Goal: Task Accomplishment & Management: Complete application form

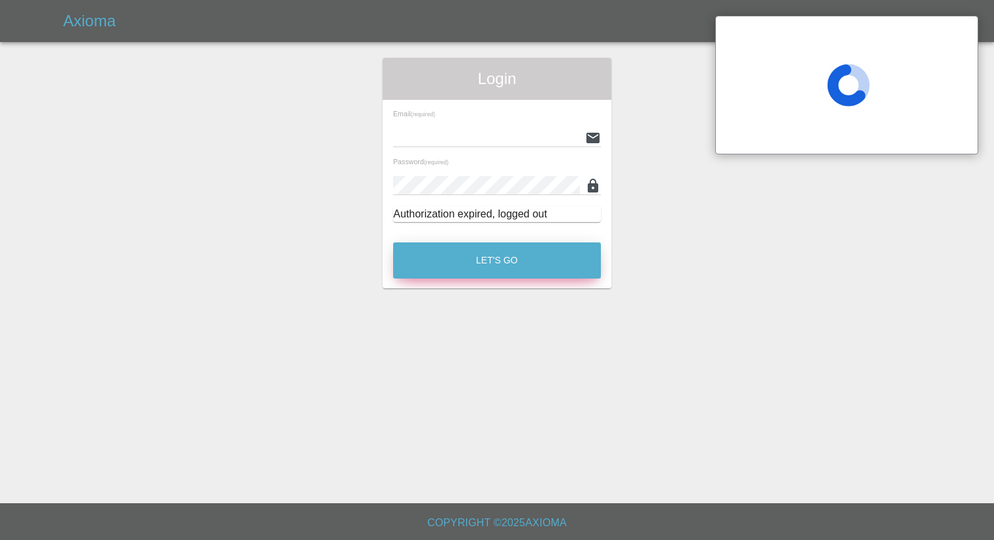
type input "[EMAIL_ADDRESS][DOMAIN_NAME]"
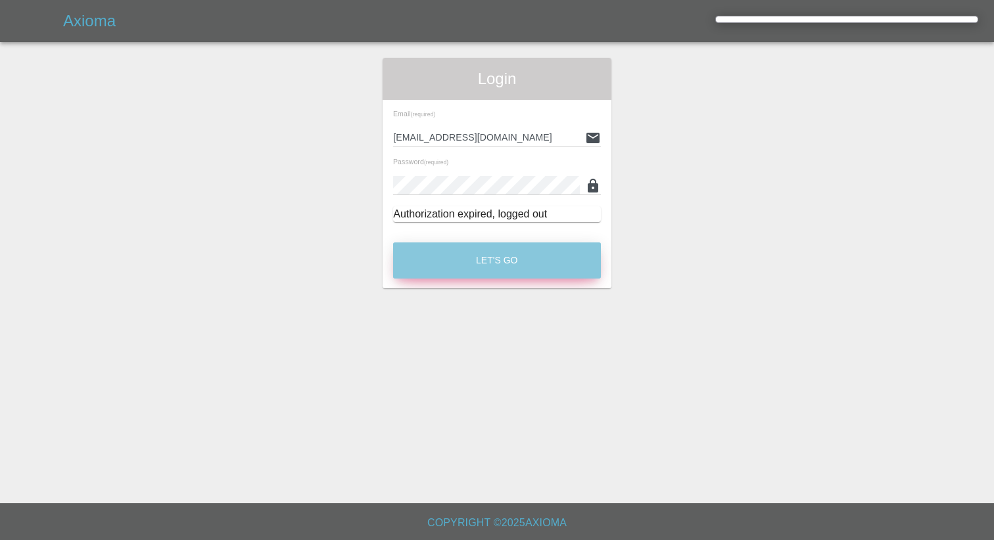
click at [504, 262] on button "Let's Go" at bounding box center [497, 261] width 208 height 36
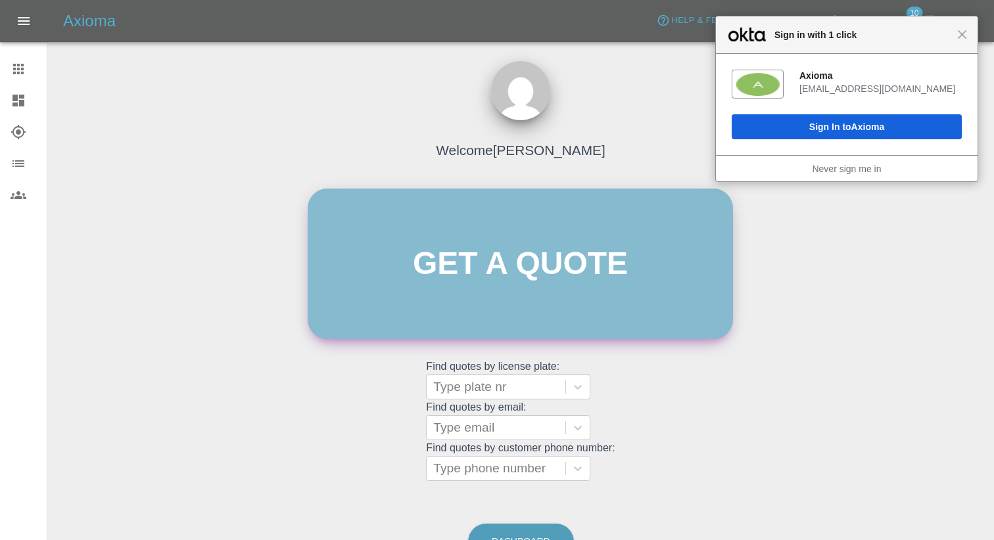
click at [377, 292] on link "Get a quote" at bounding box center [520, 264] width 425 height 151
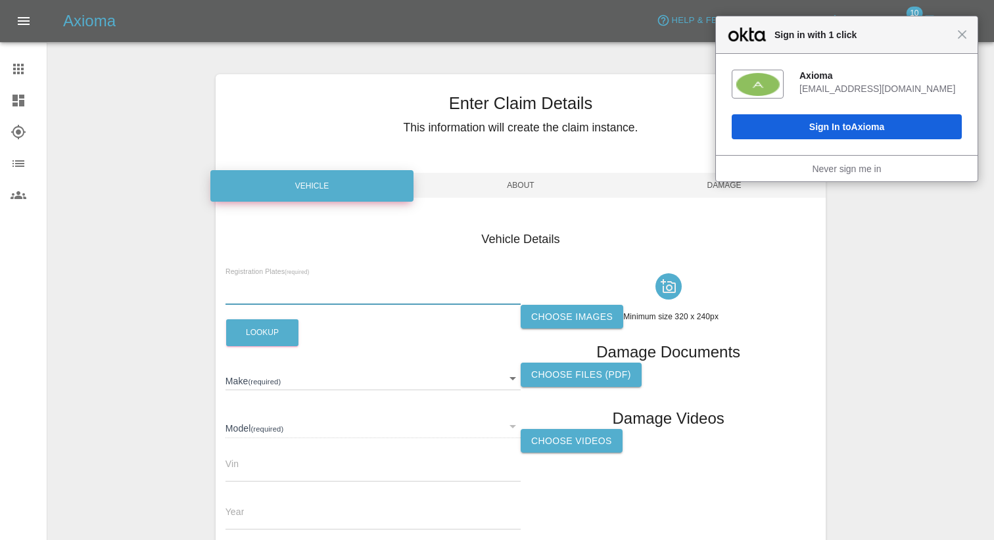
click at [266, 299] on input "text" at bounding box center [372, 295] width 295 height 19
paste input "WM13LFB"
type input "WM13LFB"
click at [273, 333] on button "Lookup" at bounding box center [262, 332] width 72 height 27
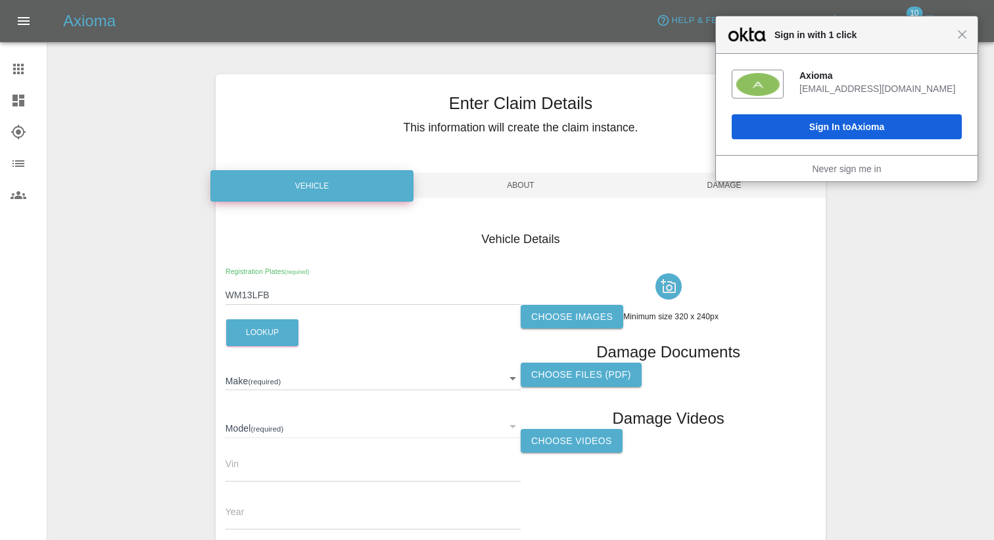
type input "FORD"
type input "FIESTA"
type input "[VEHICLE_IDENTIFICATION_NUMBER]"
type input "2013"
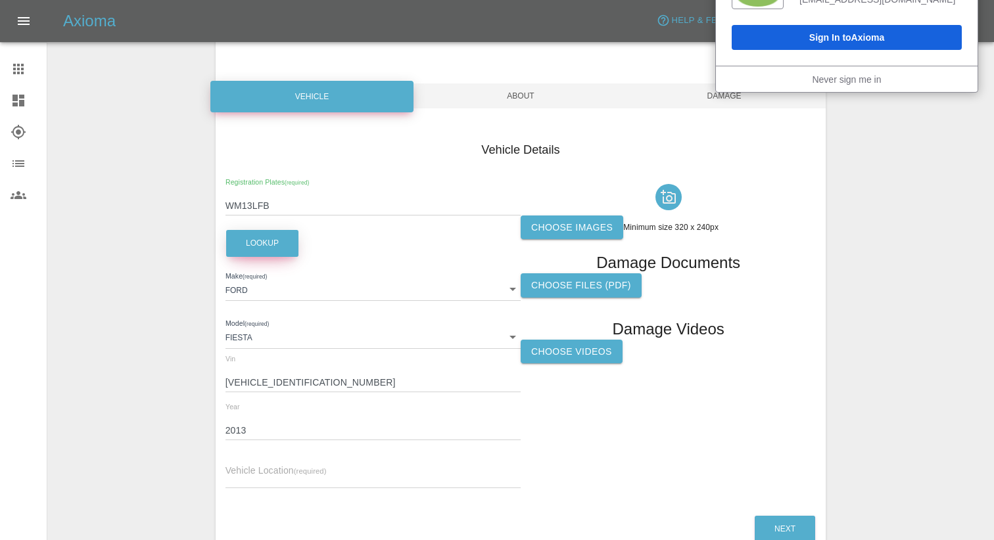
scroll to position [122, 0]
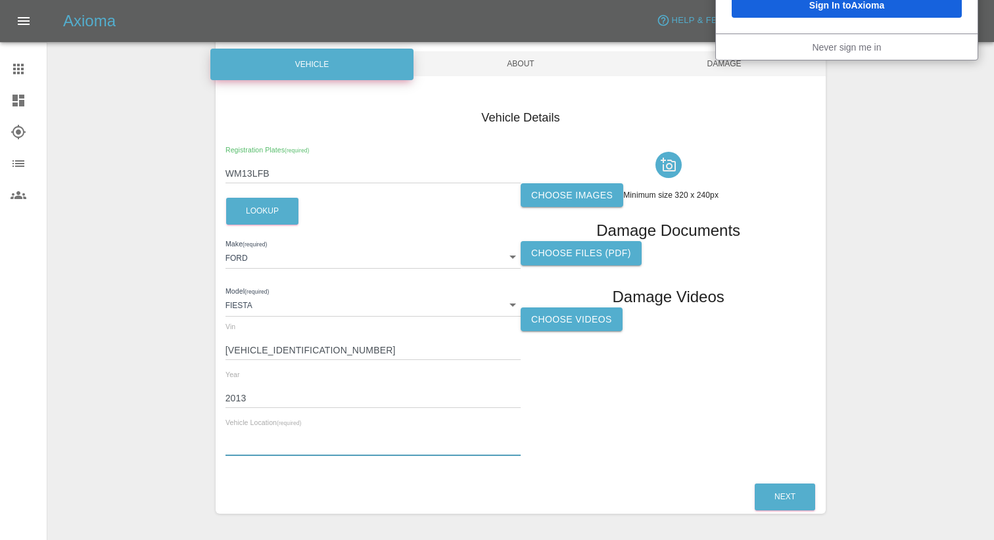
click at [249, 440] on input "text" at bounding box center [372, 446] width 295 height 19
type input "na"
click at [592, 197] on label "Choose images" at bounding box center [572, 195] width 103 height 24
click at [0, 0] on input "Choose images" at bounding box center [0, 0] width 0 height 0
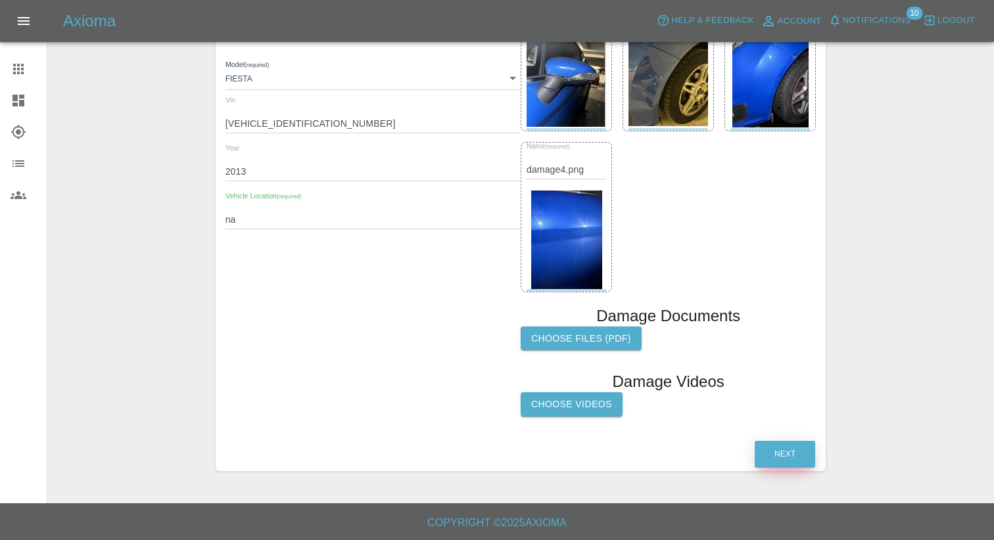
click at [772, 449] on button "Next" at bounding box center [785, 454] width 60 height 27
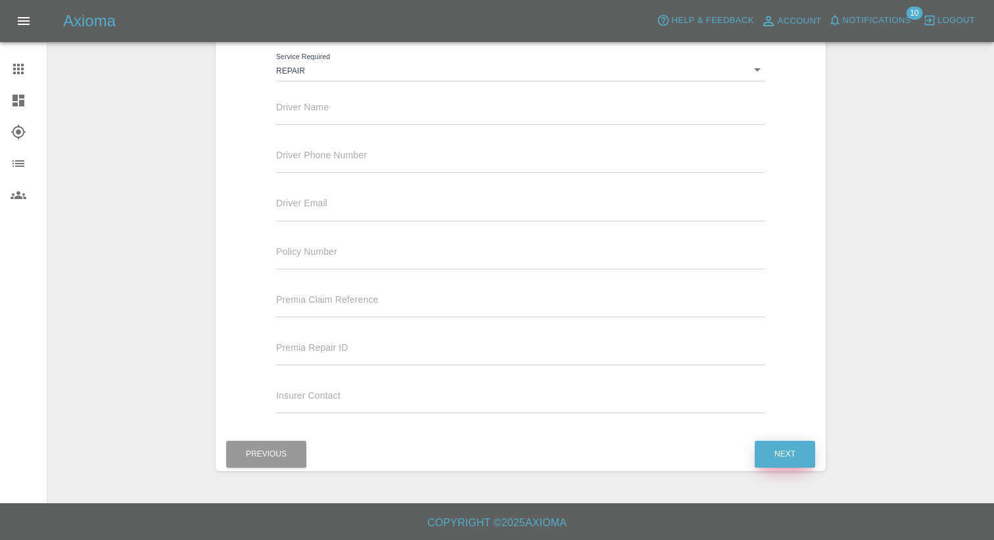
scroll to position [227, 0]
click at [783, 453] on button "Next" at bounding box center [785, 454] width 60 height 27
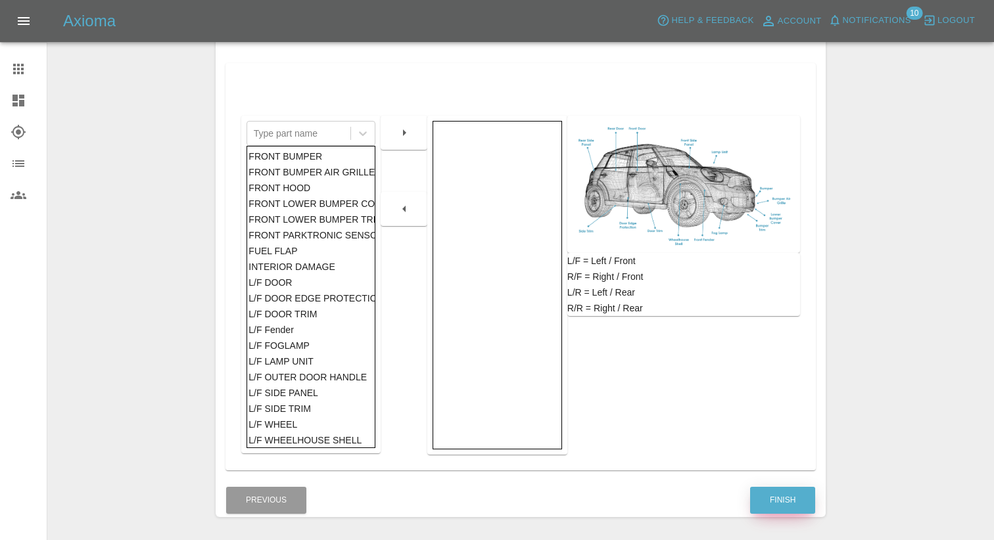
click at [787, 490] on button "Finish" at bounding box center [782, 500] width 65 height 27
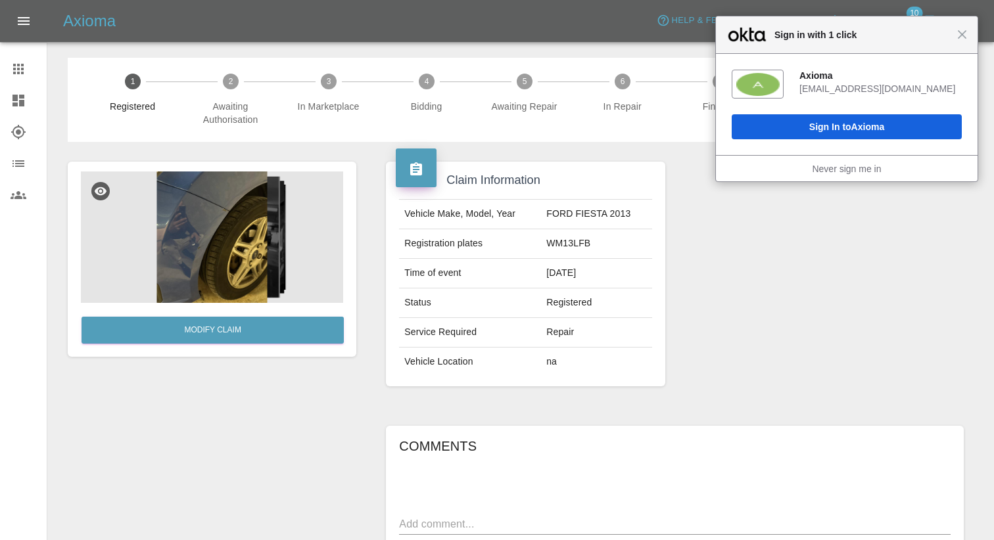
scroll to position [187, 0]
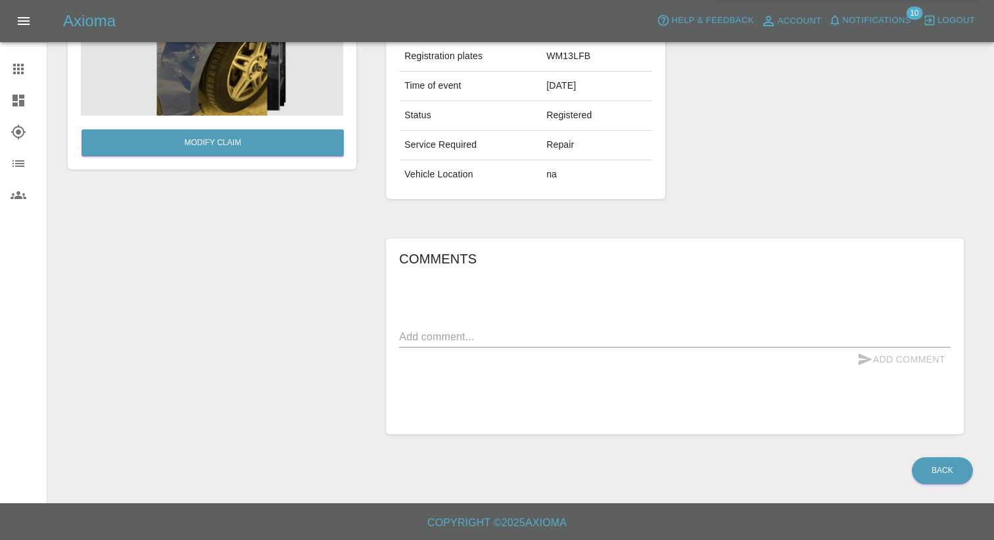
click at [492, 333] on textarea at bounding box center [675, 336] width 552 height 15
paste textarea "Claimed Damage: Front Bumper or grille Passenger Side Front Tire or Rim Passeng…"
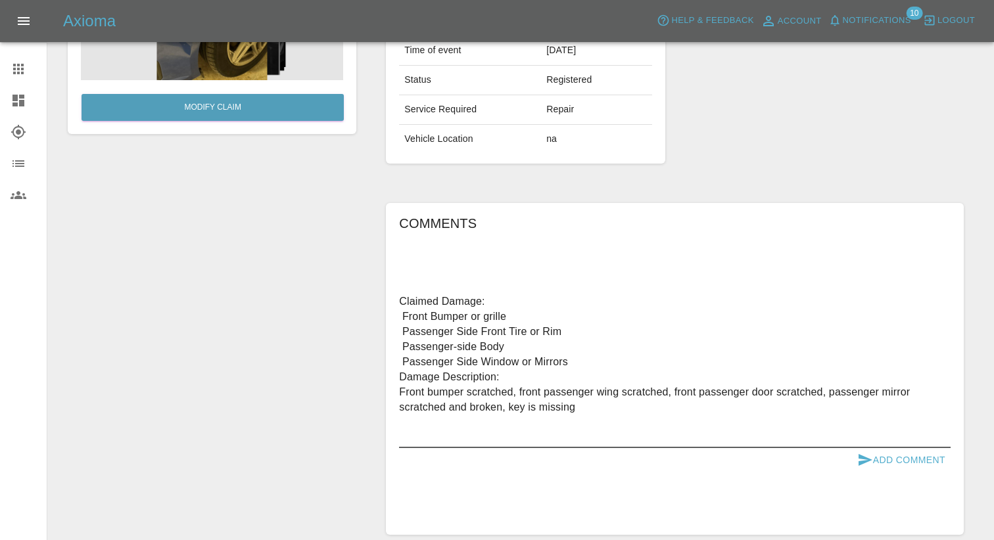
scroll to position [225, 0]
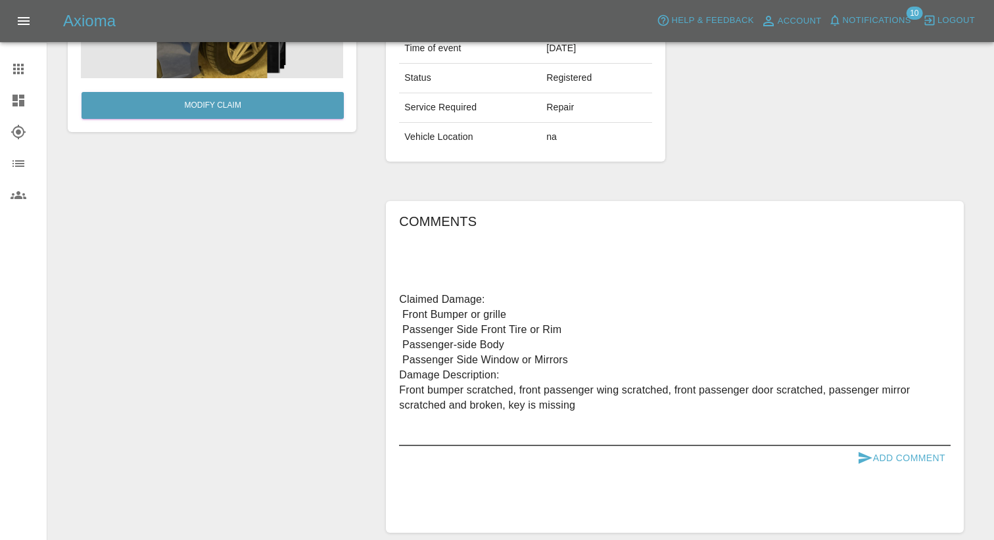
click at [400, 390] on textarea "Claimed Damage: Front Bumper or grille Passenger Side Front Tire or Rim Passeng…" at bounding box center [675, 367] width 552 height 151
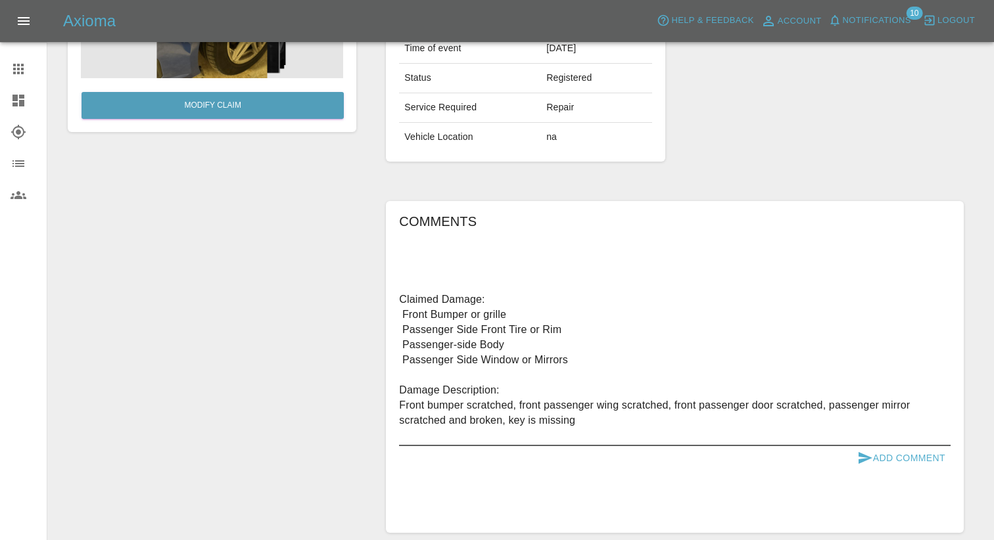
scroll to position [15, 0]
click at [611, 364] on textarea "Claimed Damage: Front Bumper or grille Passenger Side Front Tire or Rim Passeng…" at bounding box center [675, 367] width 552 height 151
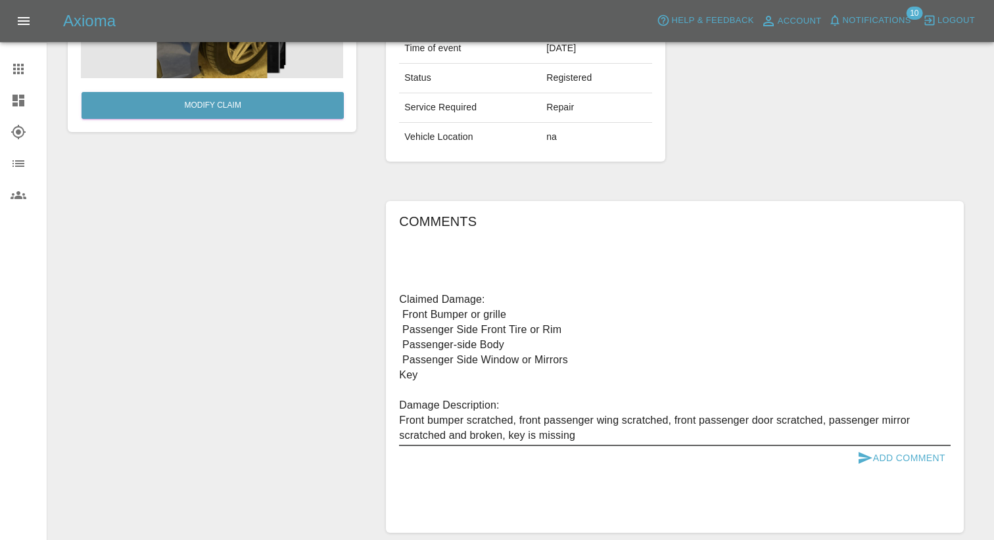
type textarea "Claimed Damage: Front Bumper or grille Passenger Side Front Tire or Rim Passeng…"
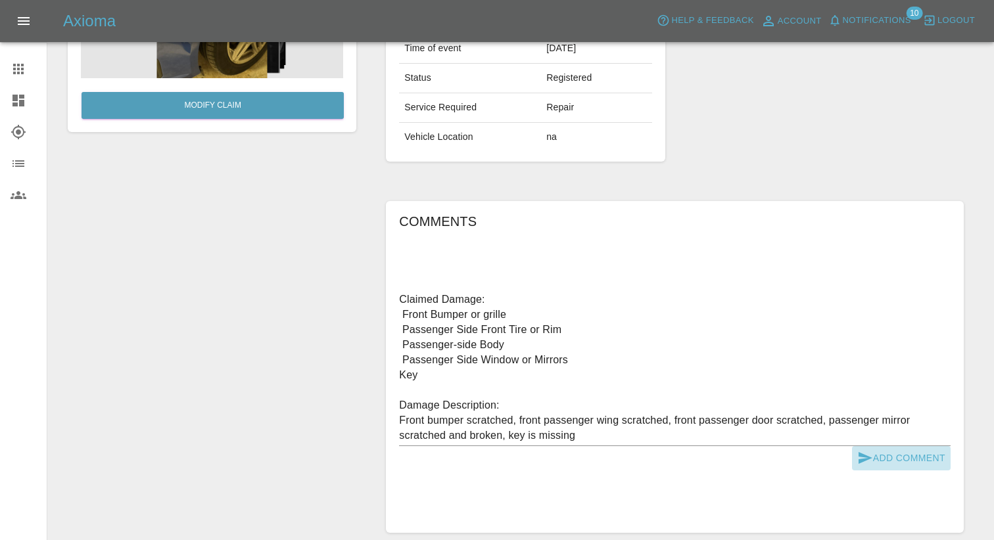
click at [870, 450] on button "Add Comment" at bounding box center [901, 458] width 99 height 24
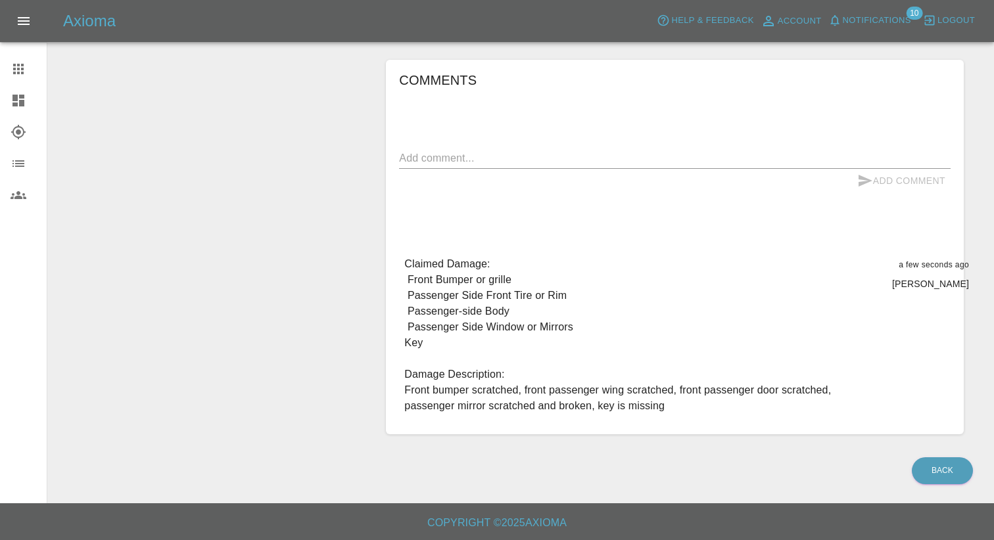
scroll to position [397, 0]
click at [14, 70] on icon at bounding box center [18, 69] width 11 height 11
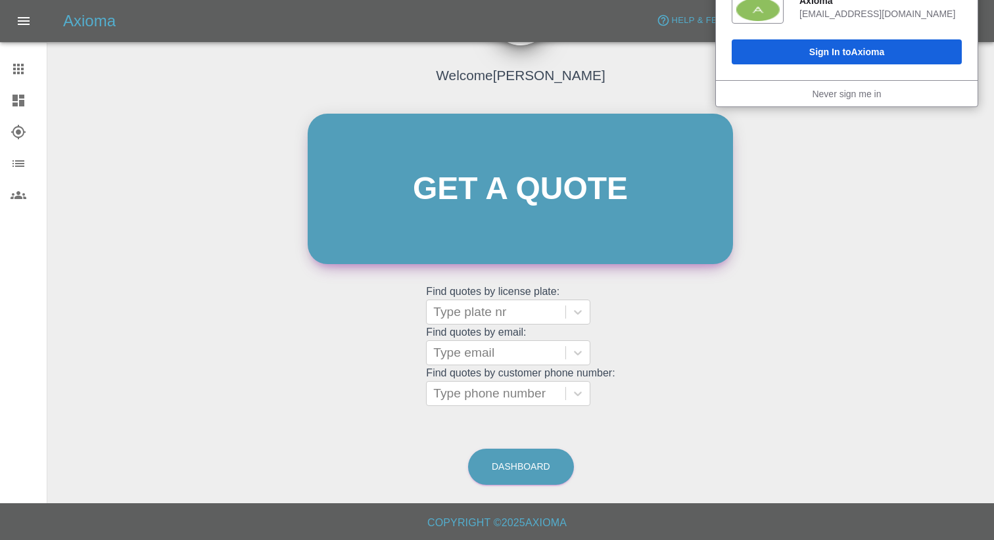
click at [603, 187] on link "Get a quote" at bounding box center [520, 189] width 425 height 151
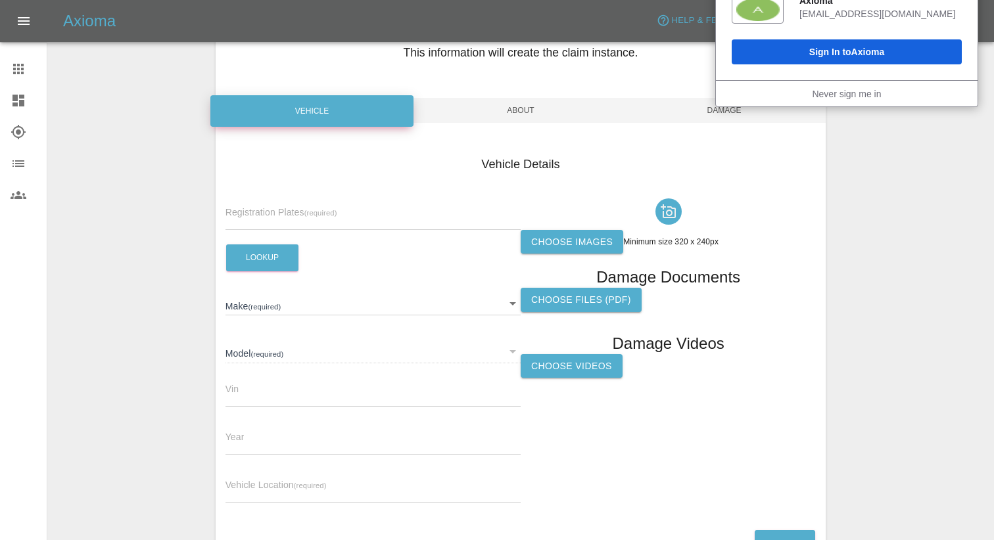
click at [260, 204] on div "Registration Plates (required)" at bounding box center [372, 211] width 295 height 37
click at [262, 218] on input "text" at bounding box center [372, 220] width 295 height 19
paste input "OV14RFO"
type input "OV14RFO"
click at [273, 254] on button "Lookup" at bounding box center [262, 258] width 72 height 27
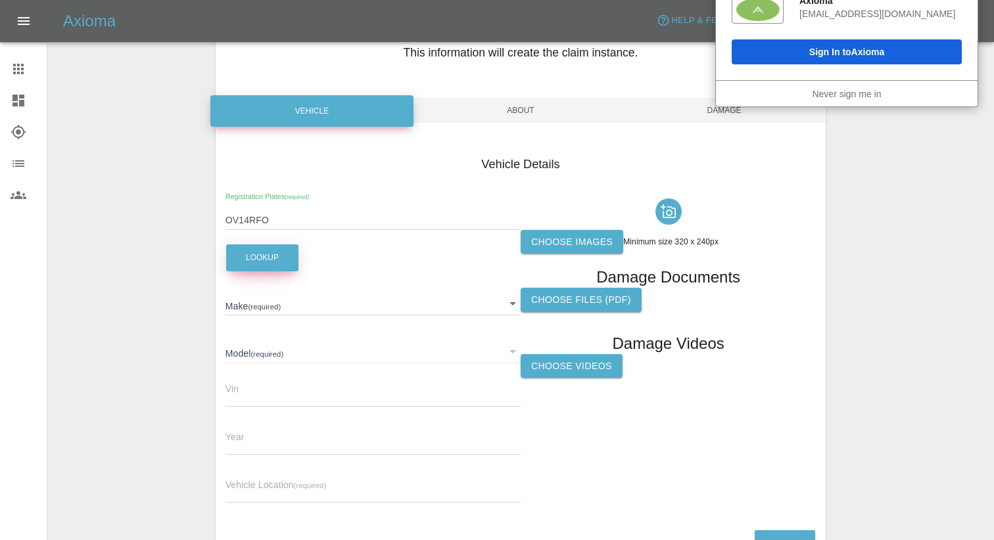
click at [273, 254] on button "Lookup" at bounding box center [262, 258] width 72 height 27
type input "AUDI"
type input "Q7"
type input "[US_VEHICLE_IDENTIFICATION_NUMBER]"
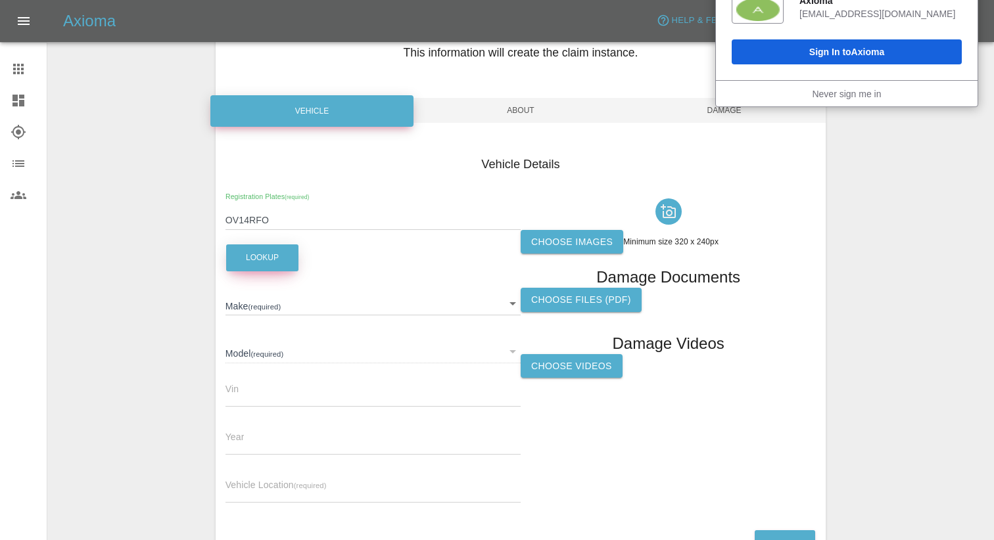
type input "2014"
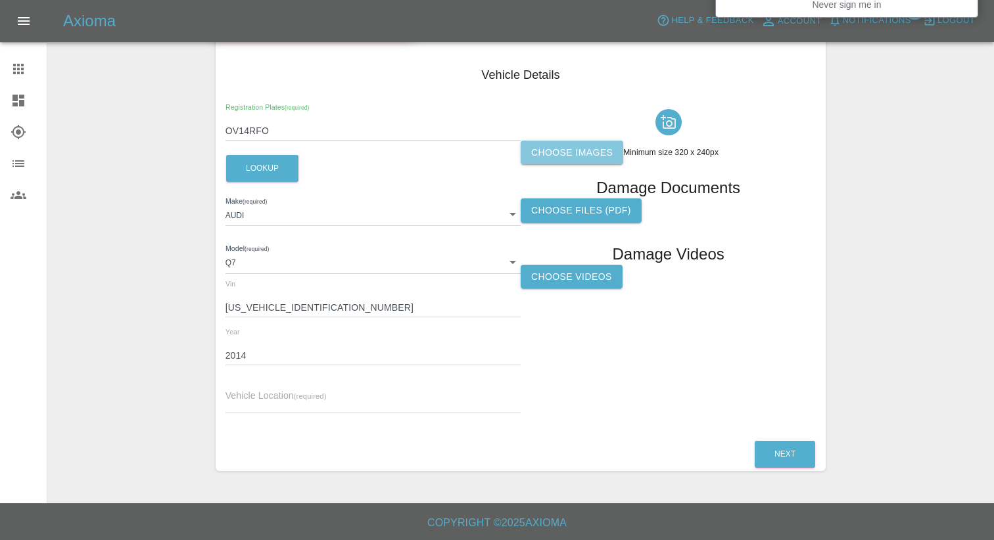
click at [580, 157] on label "Choose images" at bounding box center [572, 153] width 103 height 24
click at [0, 0] on input "Choose images" at bounding box center [0, 0] width 0 height 0
click at [332, 401] on input "text" at bounding box center [372, 403] width 295 height 19
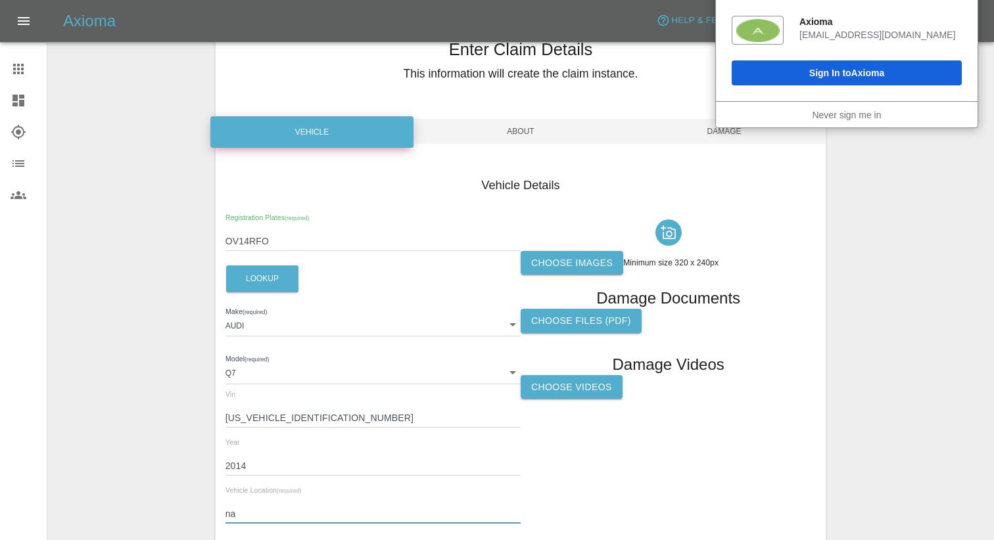
scroll to position [55, 0]
type input "na"
click at [601, 264] on label "Choose images" at bounding box center [572, 262] width 103 height 24
click at [0, 0] on input "Choose images" at bounding box center [0, 0] width 0 height 0
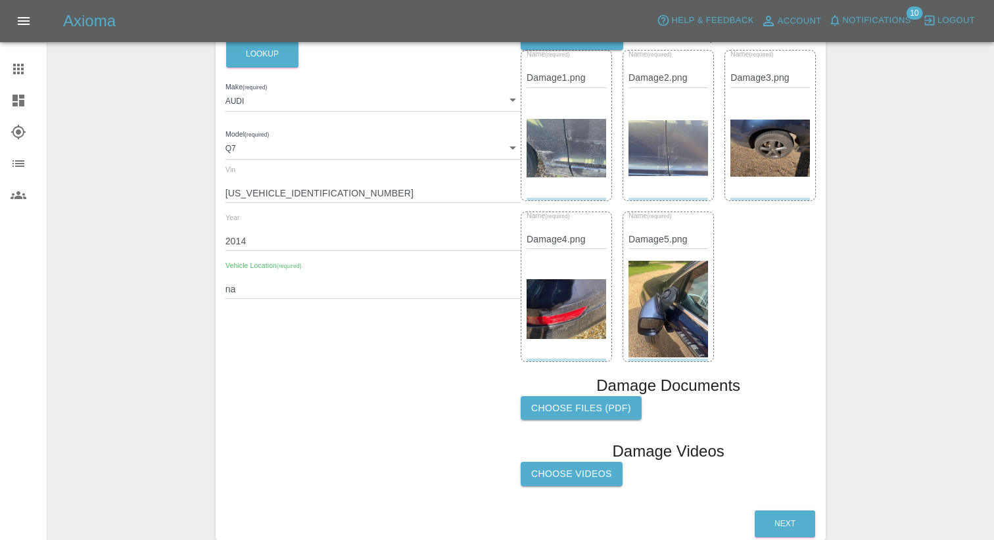
scroll to position [348, 0]
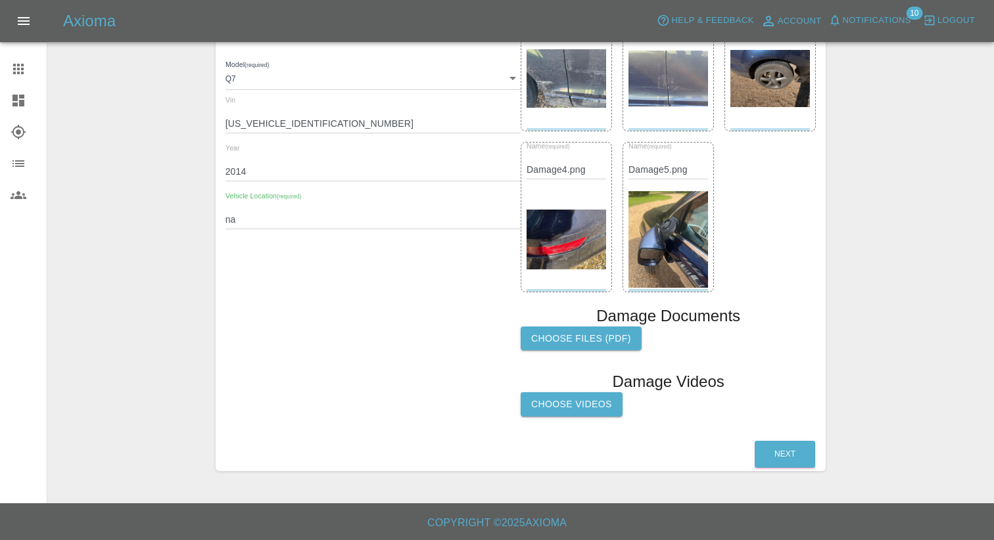
click at [772, 468] on div "Next" at bounding box center [785, 455] width 62 height 34
click at [799, 459] on button "Next" at bounding box center [785, 454] width 60 height 27
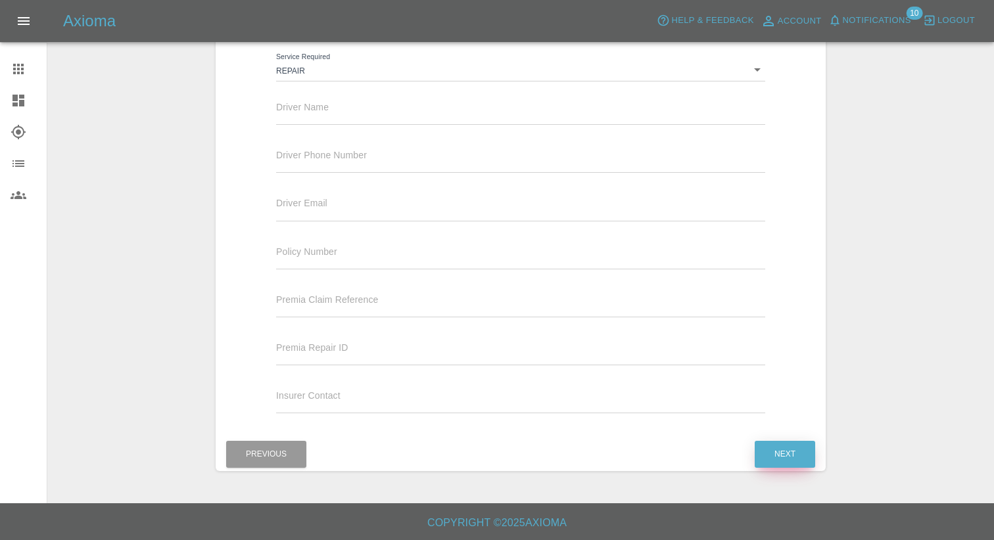
click at [790, 453] on button "Next" at bounding box center [785, 454] width 60 height 27
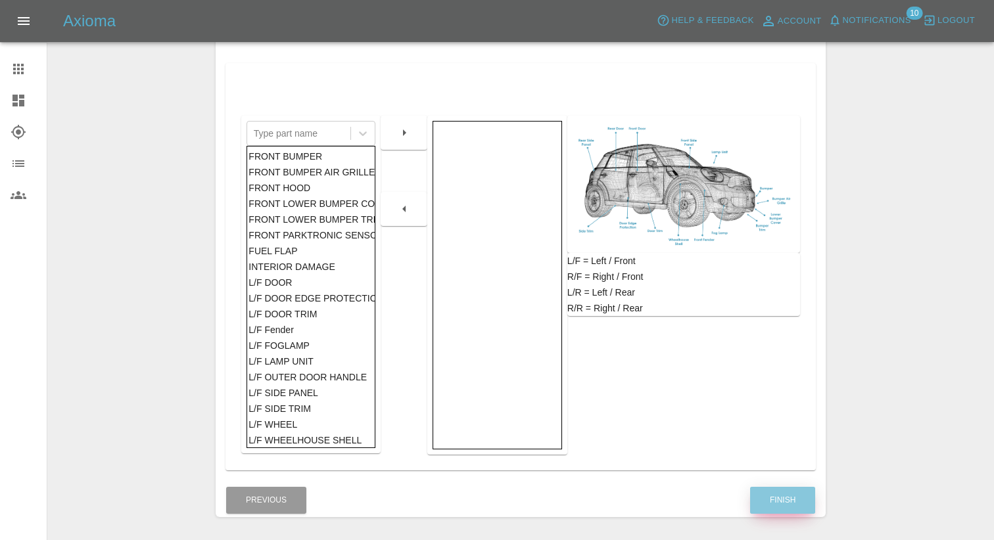
click at [789, 490] on button "Finish" at bounding box center [782, 500] width 65 height 27
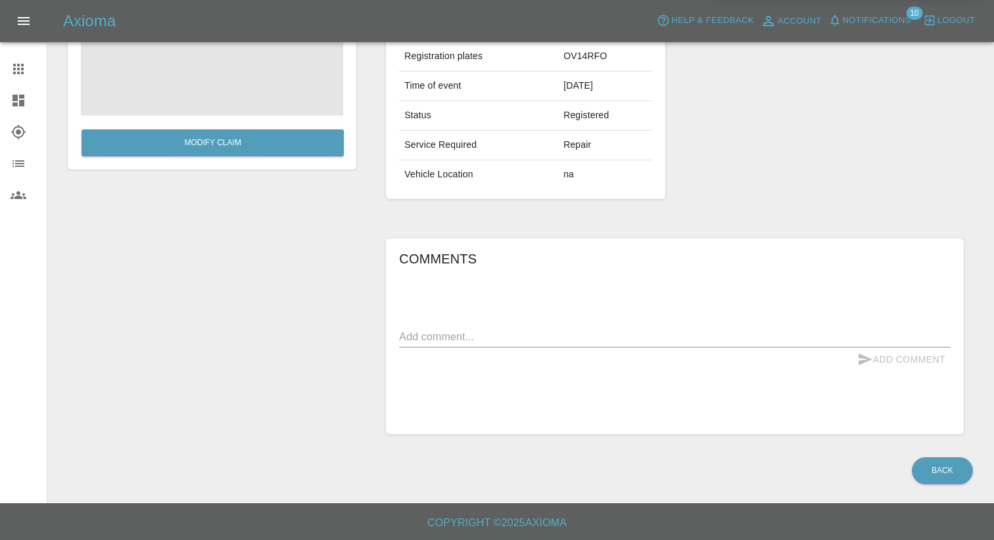
scroll to position [183, 0]
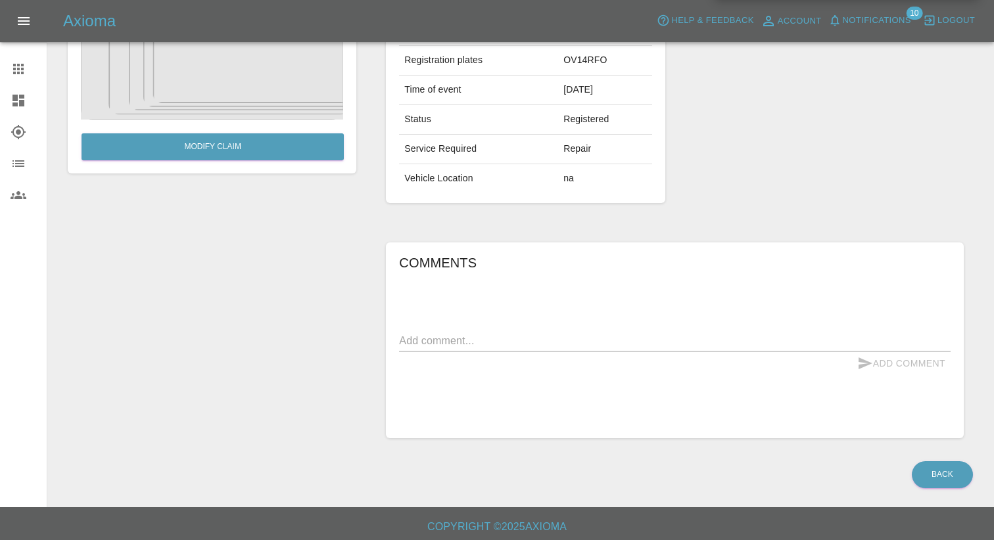
click at [442, 316] on div "Comments x Add Comment" at bounding box center [675, 340] width 552 height 176
click at [442, 352] on div "Add Comment" at bounding box center [675, 364] width 552 height 24
click at [433, 342] on textarea at bounding box center [675, 340] width 552 height 15
paste textarea "Passenger Side Front Tire or Rim Passenger-side Body Driver Side Window or Mirr…"
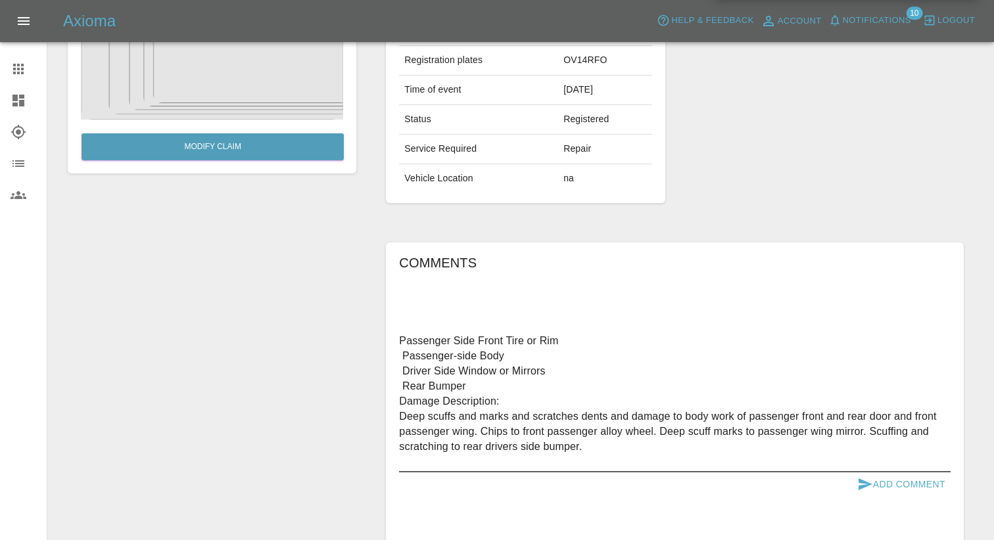
type textarea "Passenger Side Front Tire or Rim Passenger-side Body Driver Side Window or Mirr…"
click at [895, 482] on button "Add Comment" at bounding box center [901, 485] width 99 height 24
